Goal: Information Seeking & Learning: Find specific page/section

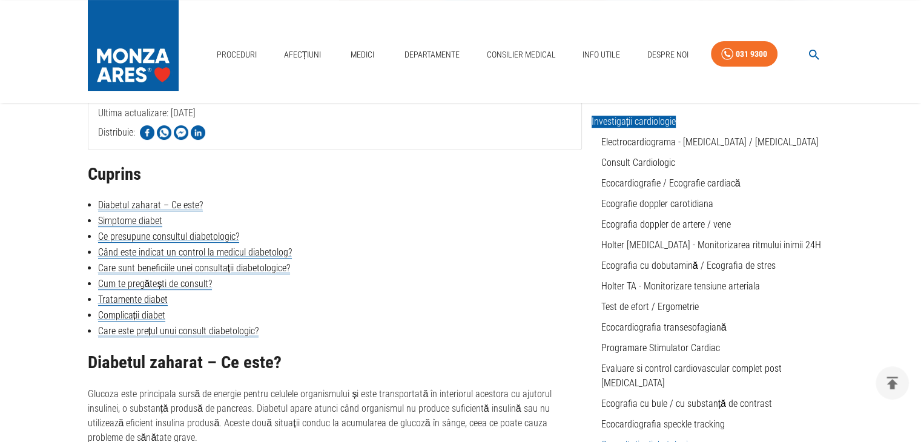
scroll to position [258, 0]
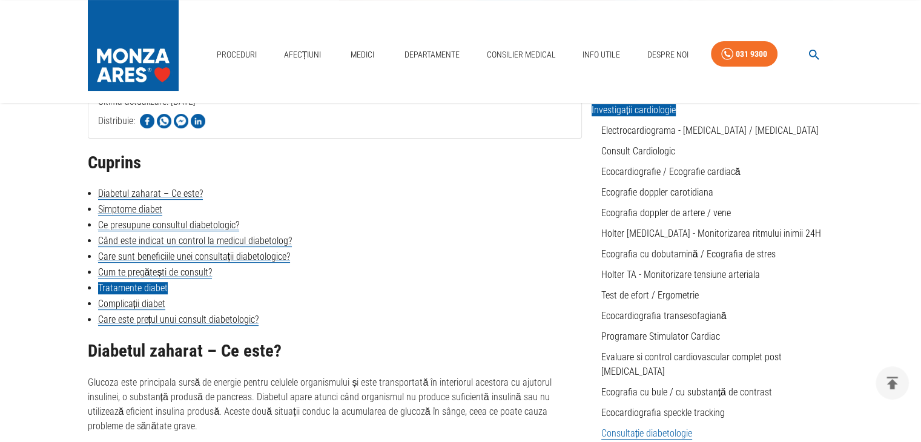
click at [135, 286] on link "Tratamente diabet" at bounding box center [133, 288] width 70 height 12
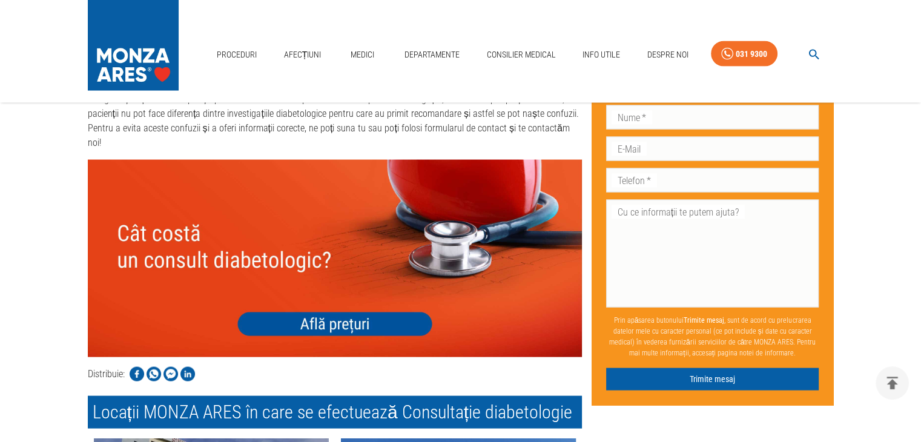
scroll to position [2532, 0]
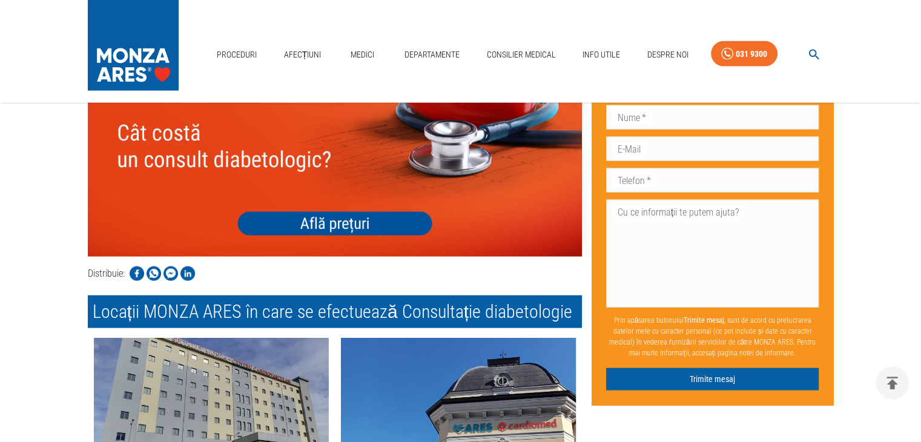
click at [325, 168] on img at bounding box center [335, 157] width 494 height 197
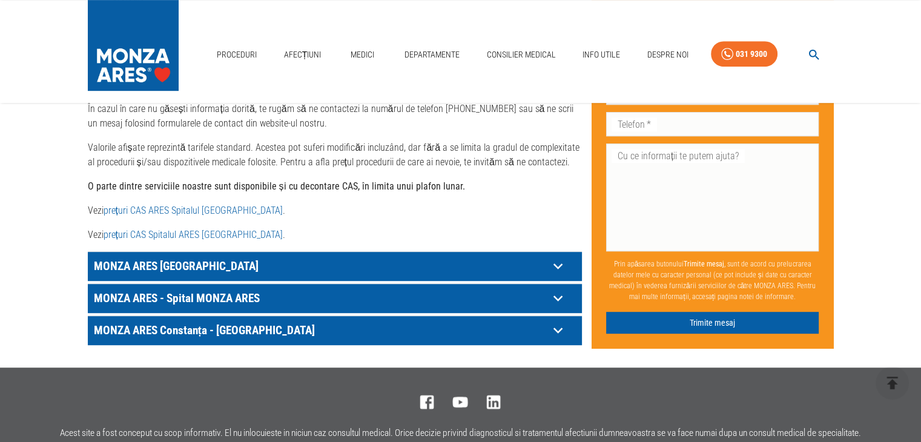
scroll to position [637, 0]
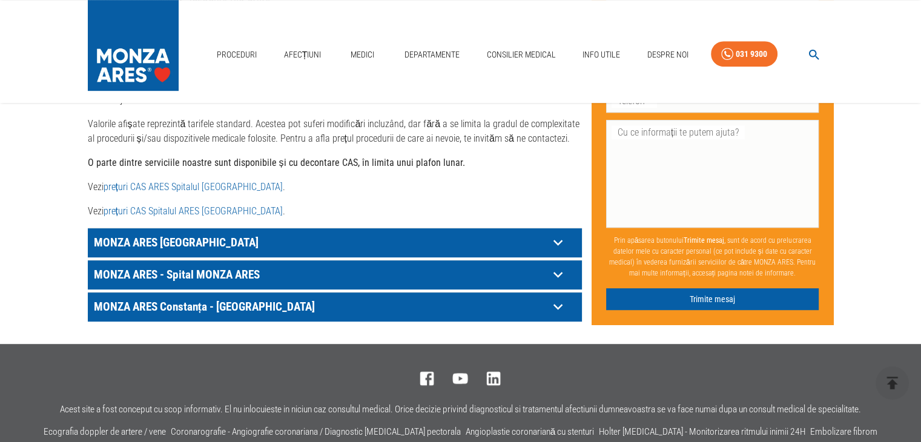
click at [117, 181] on link "prețuri CAS ARES Spitalul Monza" at bounding box center [193, 187] width 179 height 12
